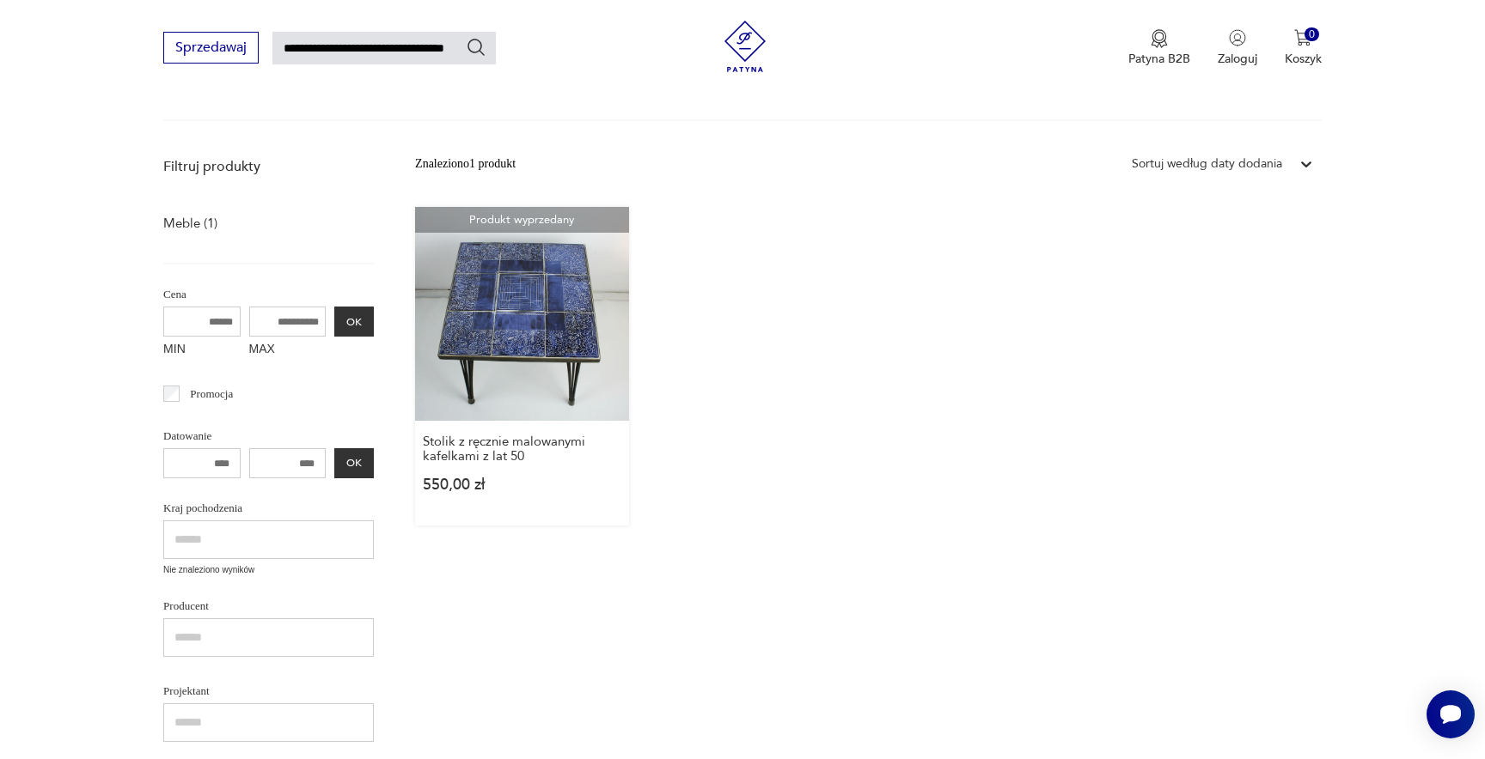
click at [525, 311] on link "Produkt wyprzedany Stolik z ręcznie malowanymi kafelkami z lat 50 550,00 zł" at bounding box center [522, 366] width 214 height 319
